Goal: Find specific page/section: Find specific page/section

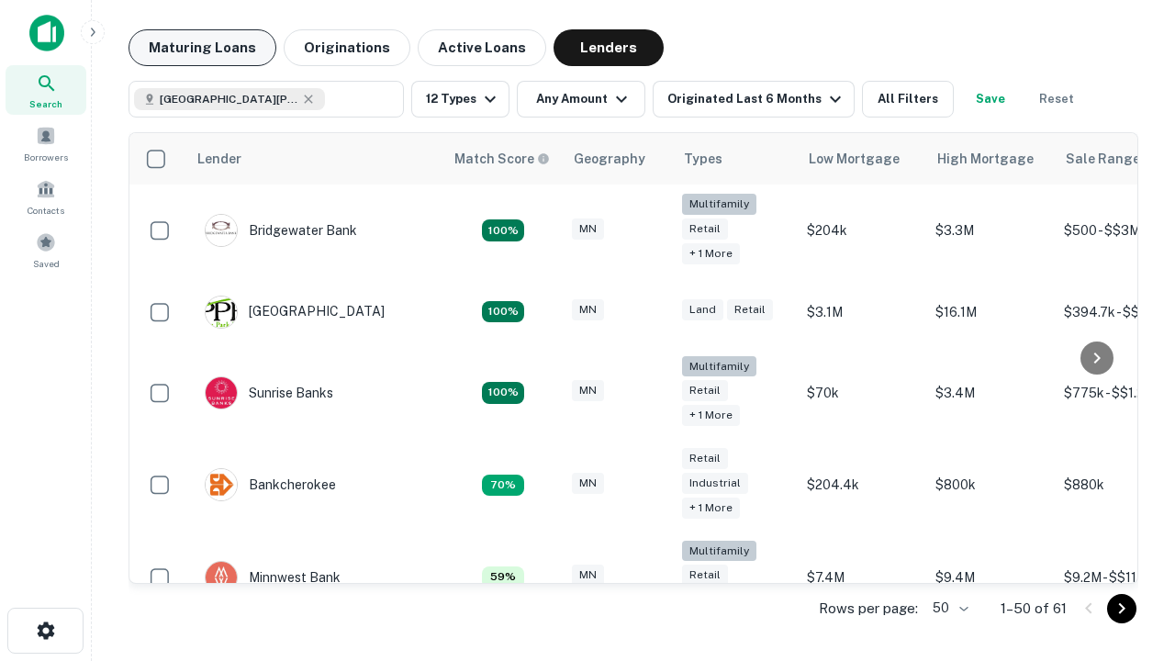
click at [202, 48] on button "Maturing Loans" at bounding box center [203, 47] width 148 height 37
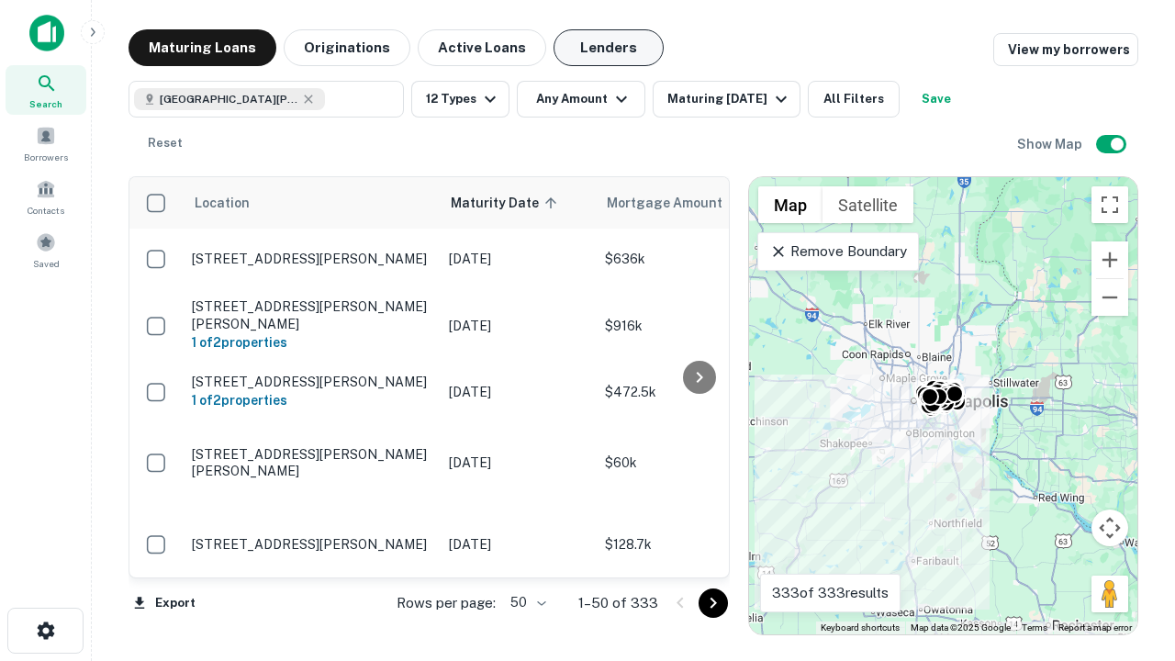
click at [609, 48] on button "Lenders" at bounding box center [609, 47] width 110 height 37
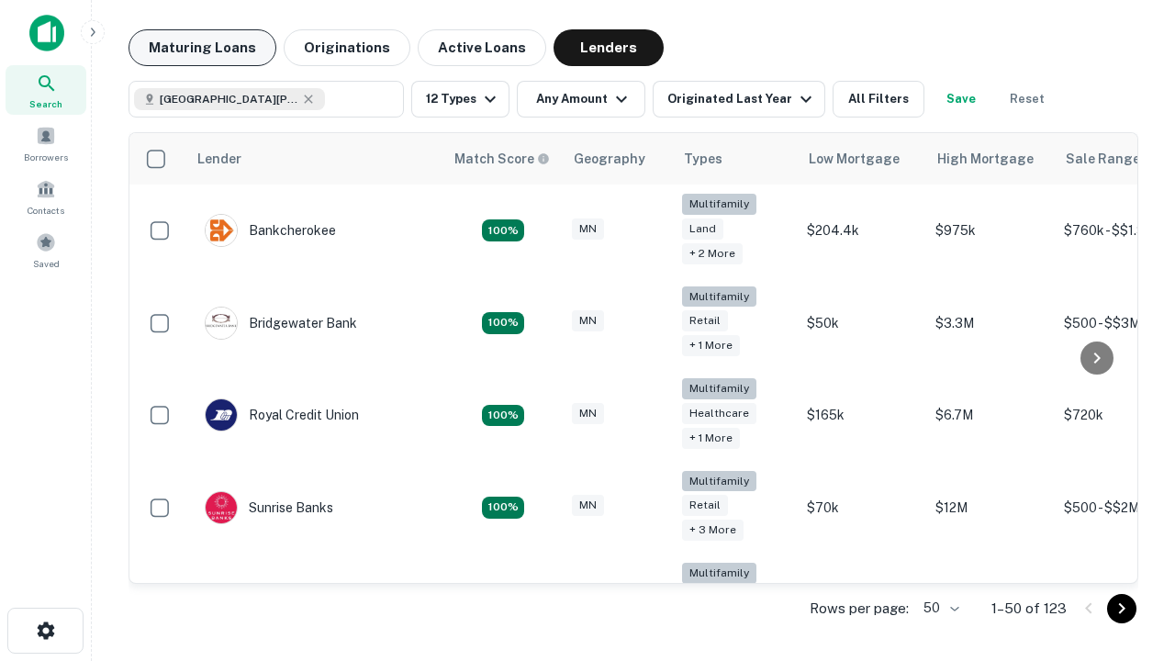
click at [202, 48] on button "Maturing Loans" at bounding box center [203, 47] width 148 height 37
